Goal: Find specific page/section: Find specific page/section

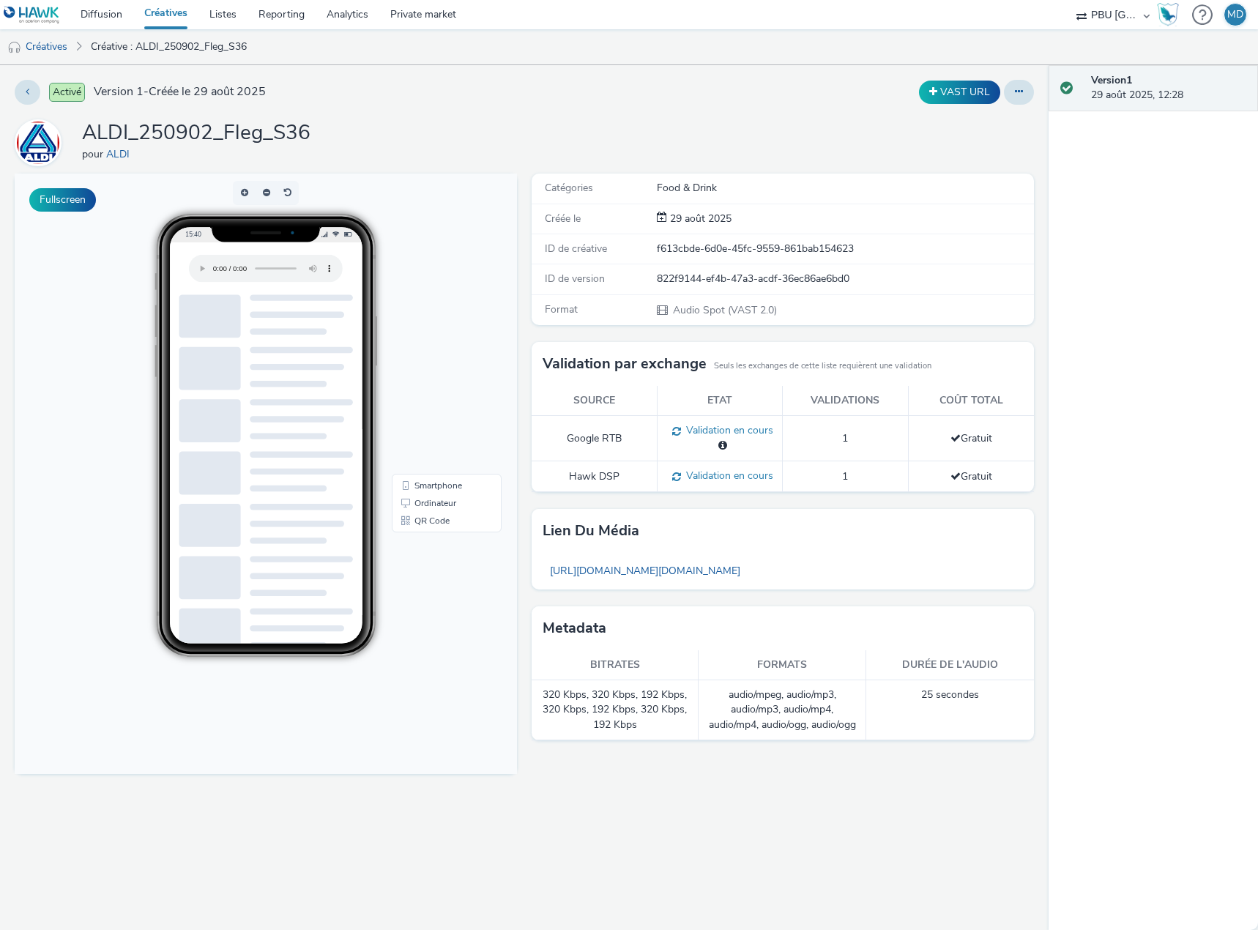
click at [176, 7] on link "Créatives" at bounding box center [165, 14] width 65 height 29
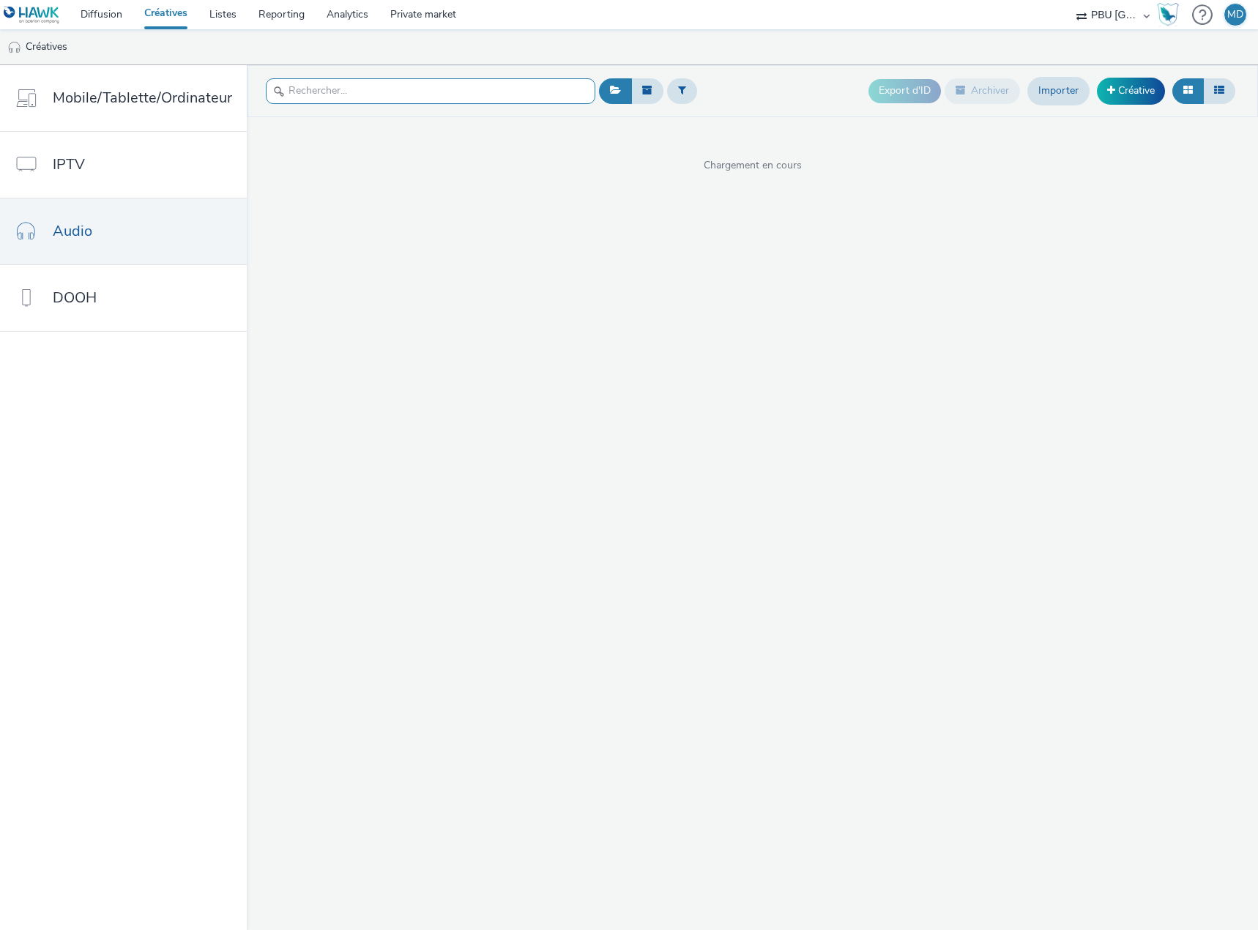
click at [416, 92] on input "text" at bounding box center [430, 91] width 329 height 26
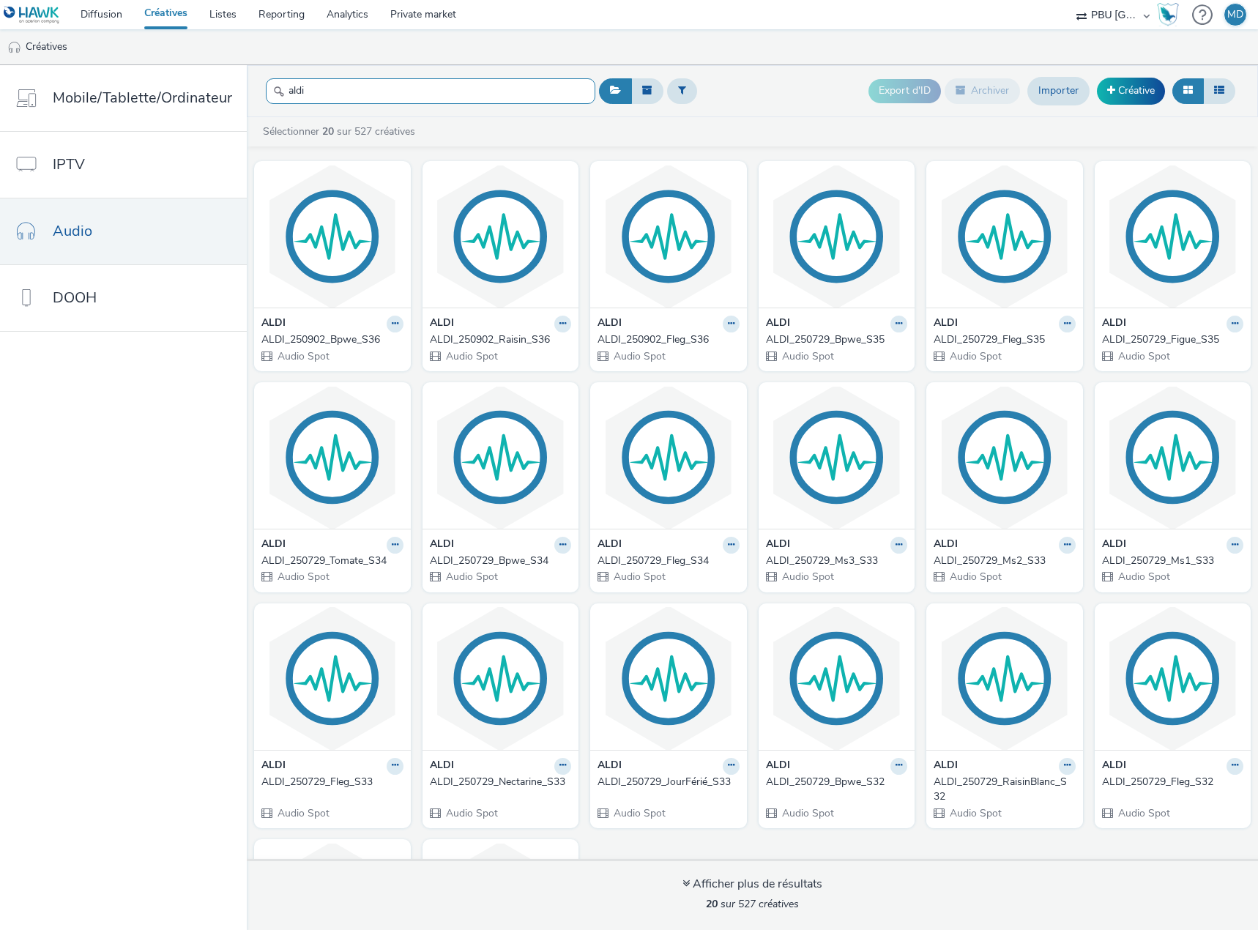
type input "aldi"
click at [671, 341] on div "ALDI_250902_Fleg_S36" at bounding box center [665, 339] width 136 height 15
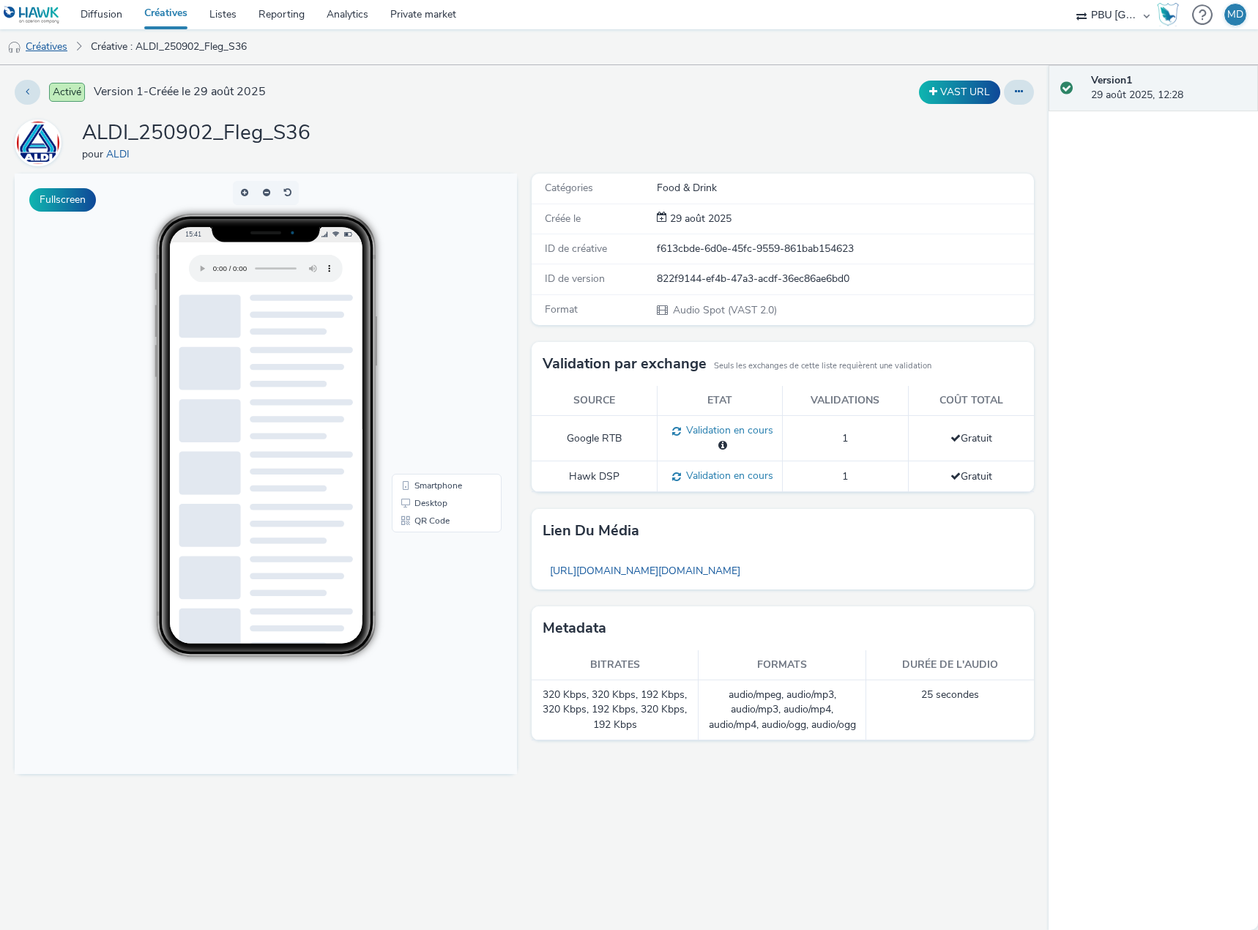
click at [52, 49] on link "Créatives" at bounding box center [37, 46] width 75 height 35
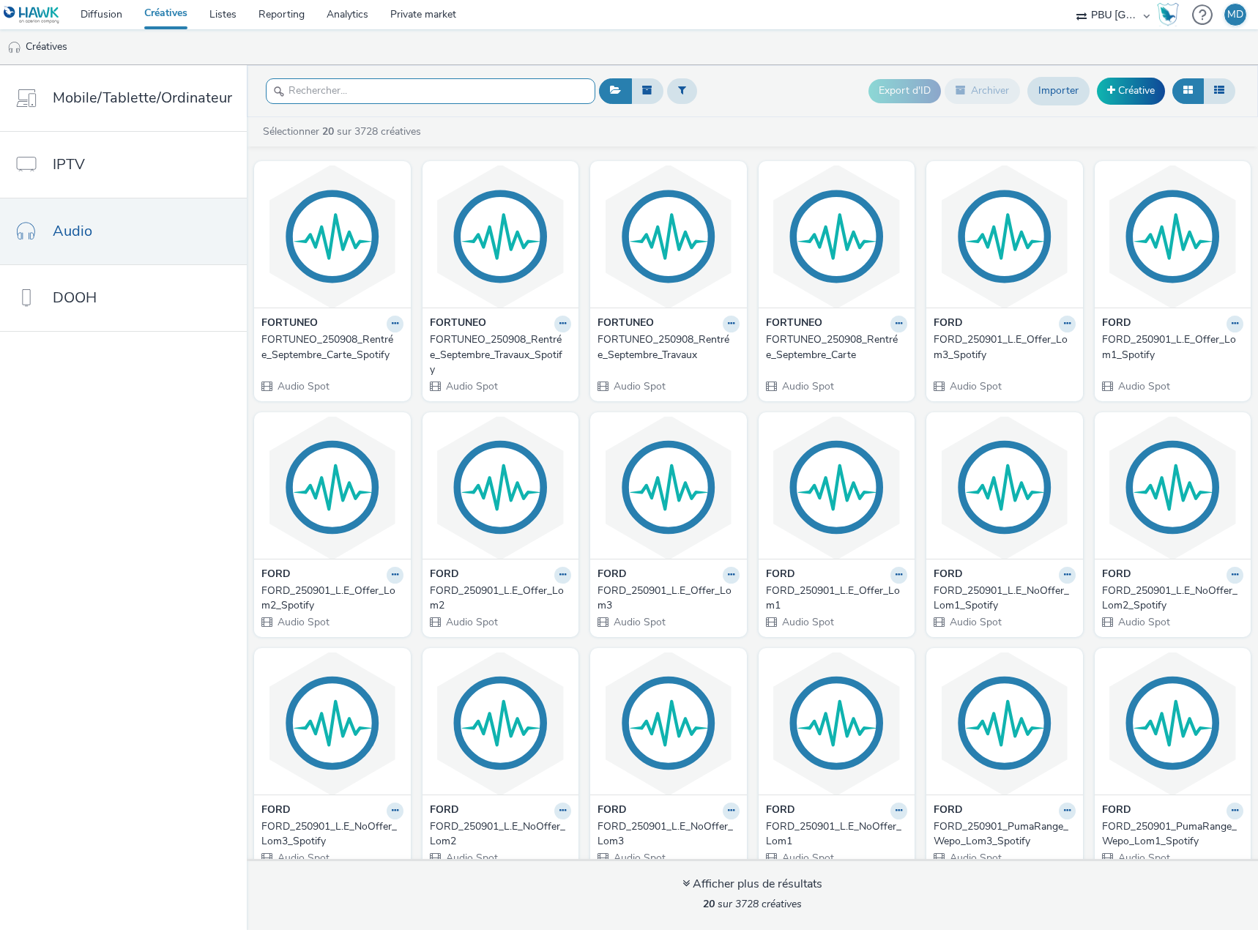
click at [442, 95] on input "text" at bounding box center [430, 91] width 329 height 26
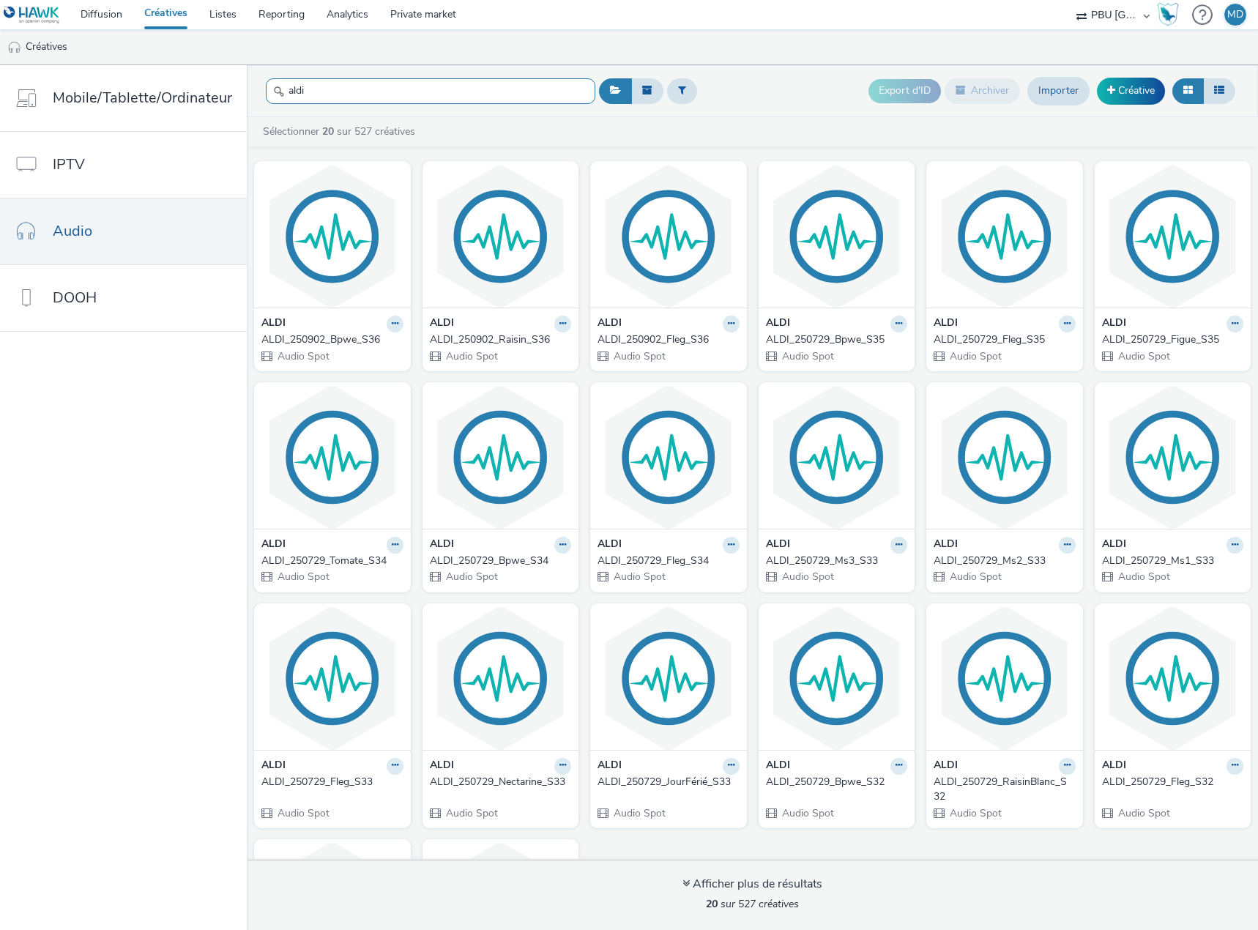
type input "aldi"
click at [351, 333] on div "ALDI_250902_Bpwe_S36" at bounding box center [329, 339] width 136 height 15
